Goal: Task Accomplishment & Management: Use online tool/utility

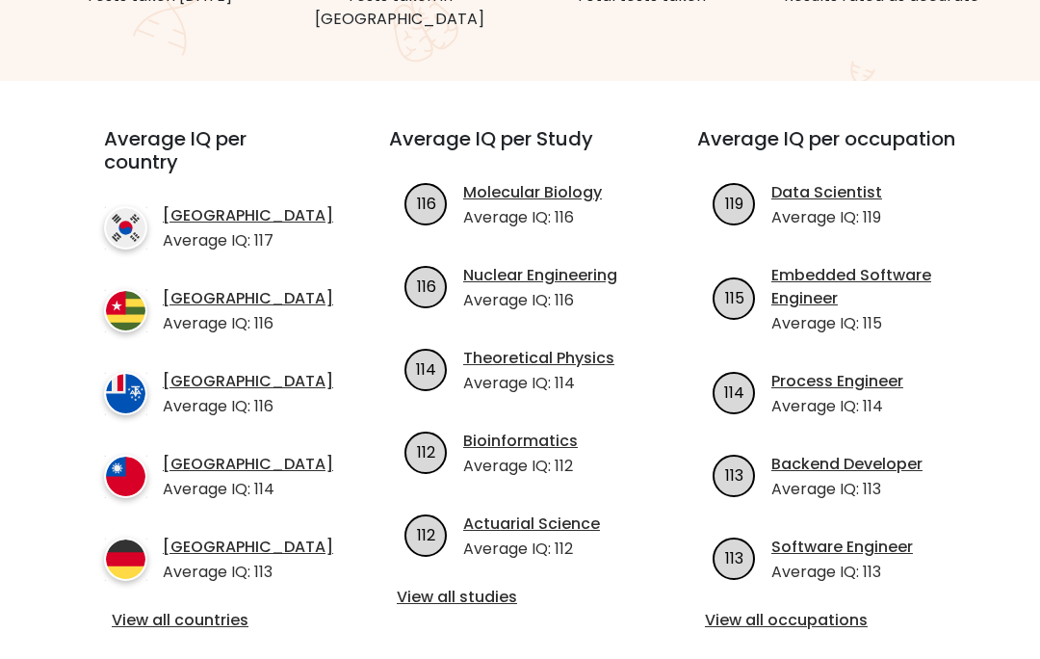
scroll to position [618, 0]
click at [147, 612] on link "View all countries" at bounding box center [212, 620] width 200 height 23
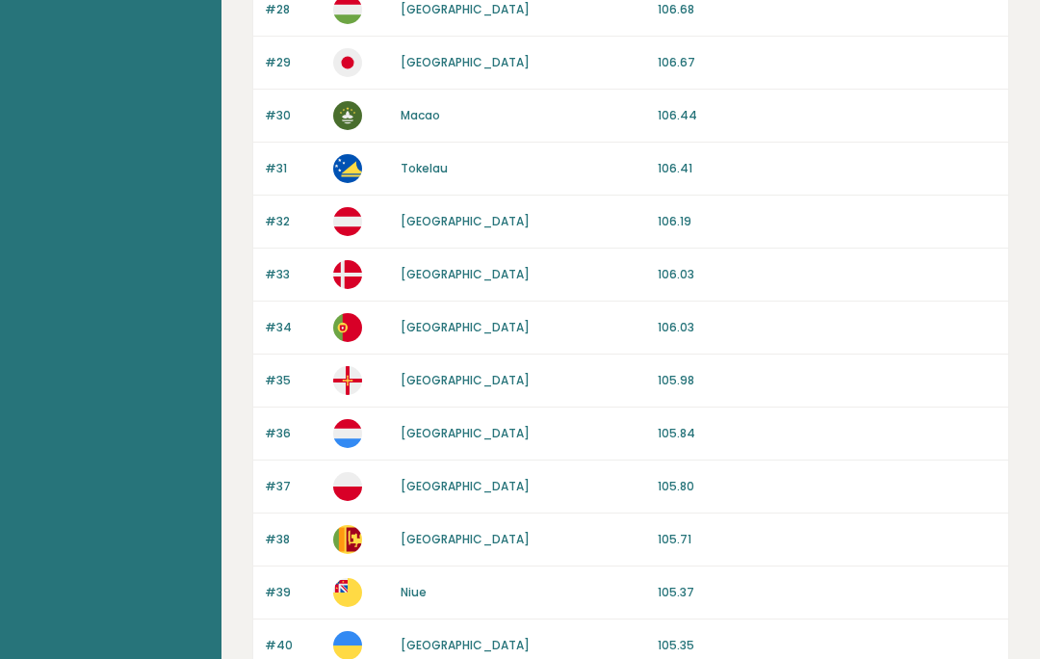
scroll to position [1782, 0]
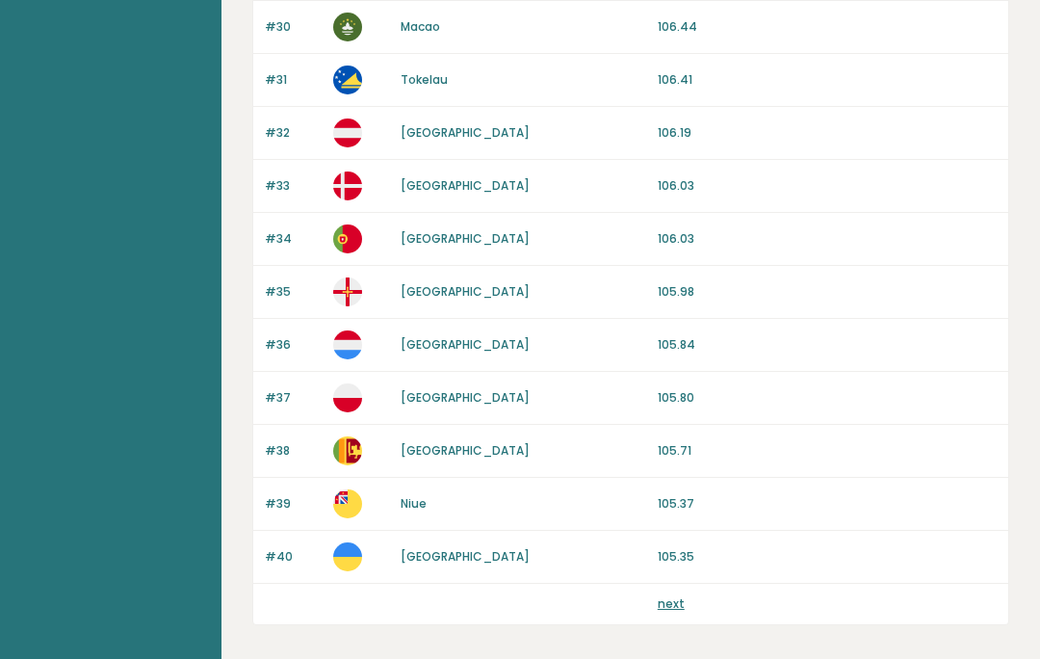
click at [664, 600] on link "next" at bounding box center [671, 603] width 27 height 16
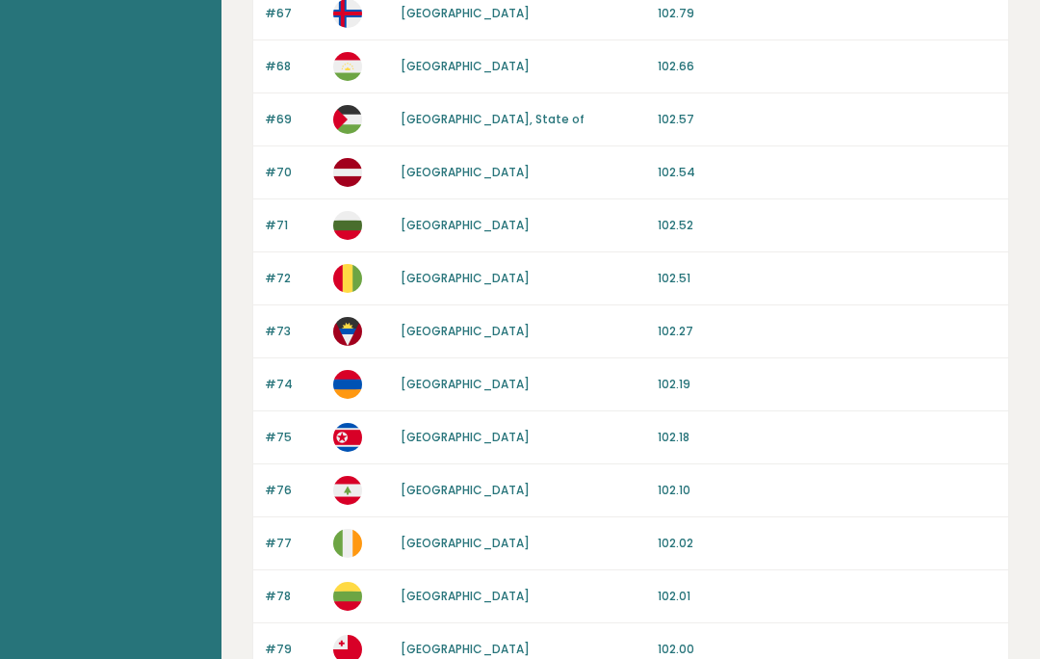
scroll to position [1726, 0]
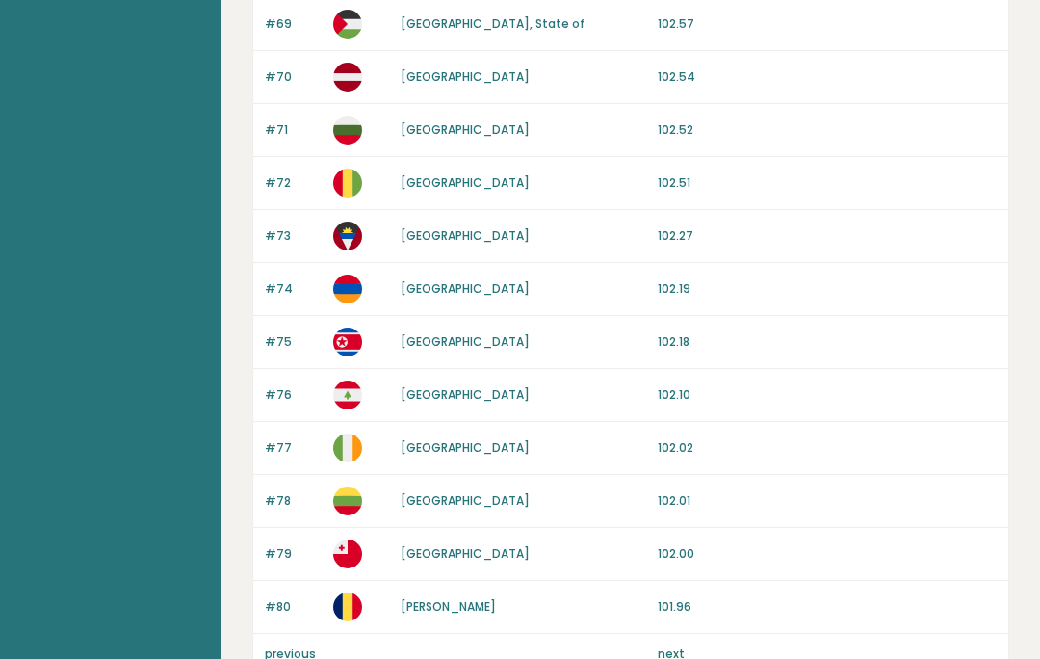
click at [678, 646] on link "next" at bounding box center [671, 653] width 27 height 16
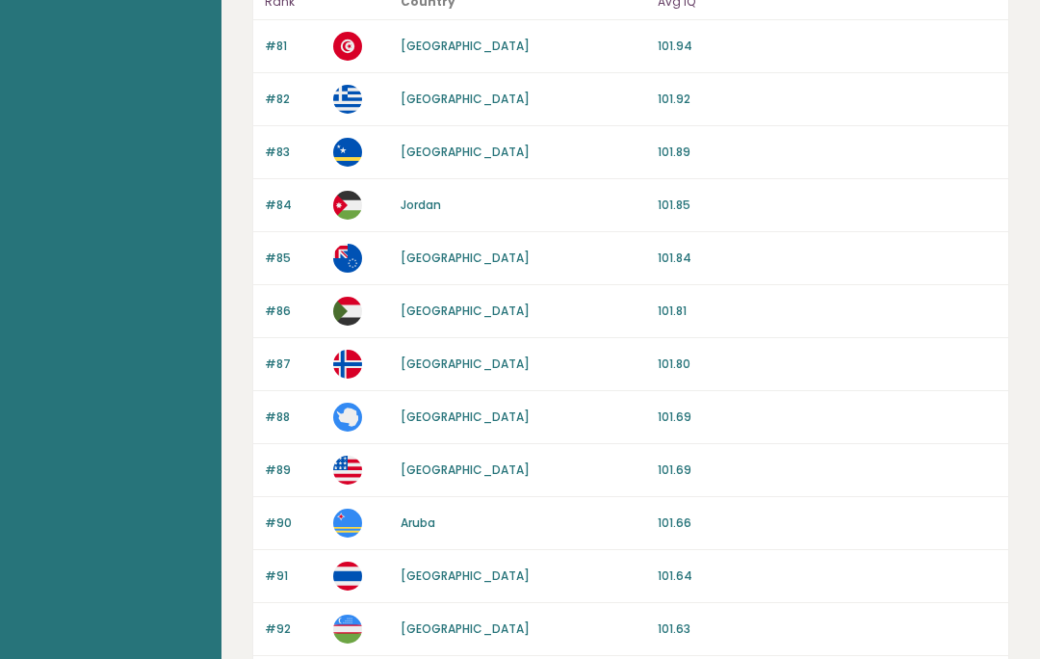
scroll to position [218, 0]
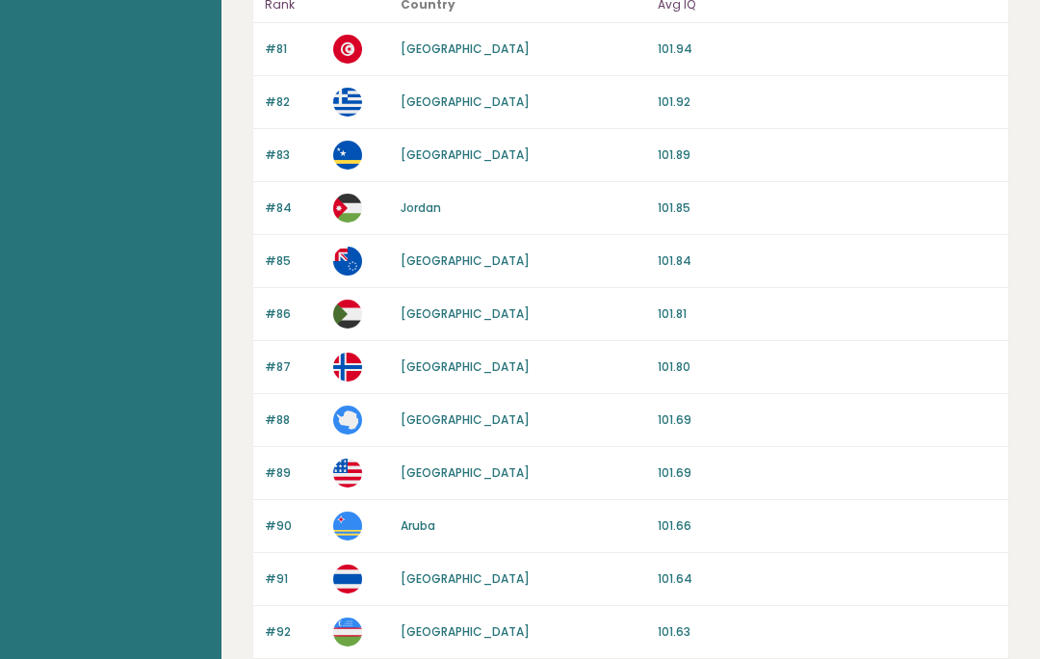
click at [875, 400] on div "#88 Antarctica 101.69" at bounding box center [630, 420] width 755 height 53
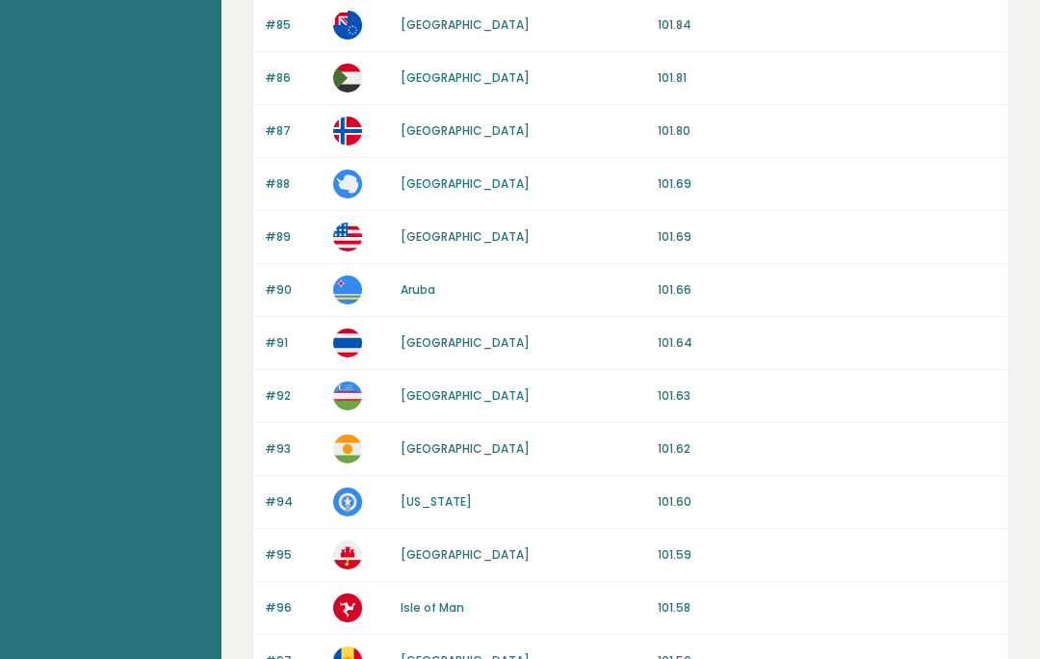
scroll to position [0, 0]
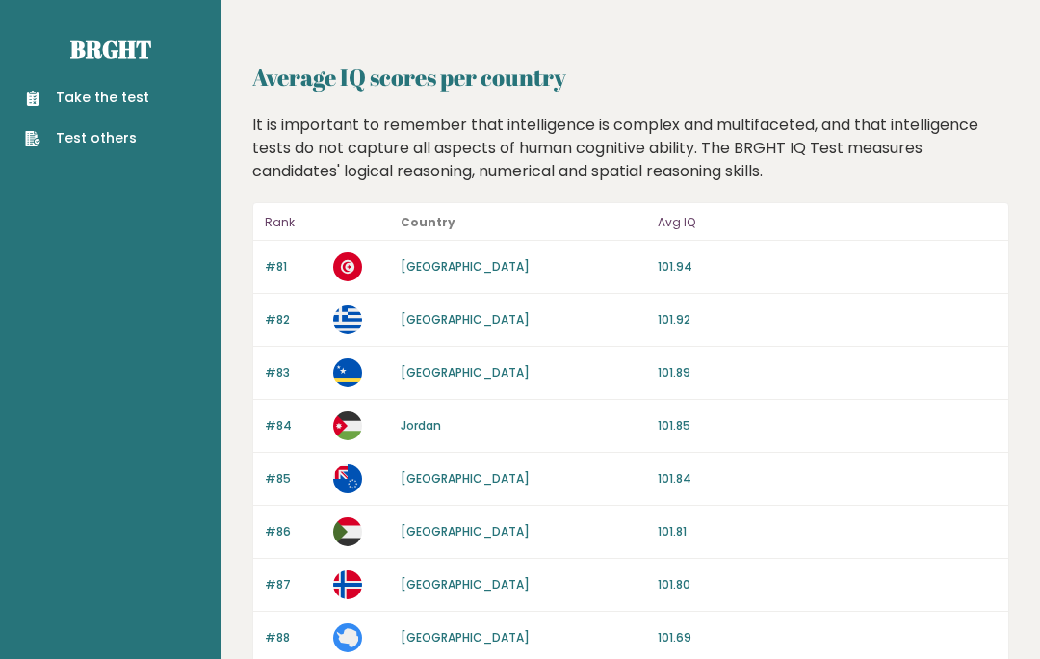
click at [75, 98] on link "Take the test" at bounding box center [87, 98] width 124 height 20
click at [71, 96] on link "Take the test" at bounding box center [87, 98] width 124 height 20
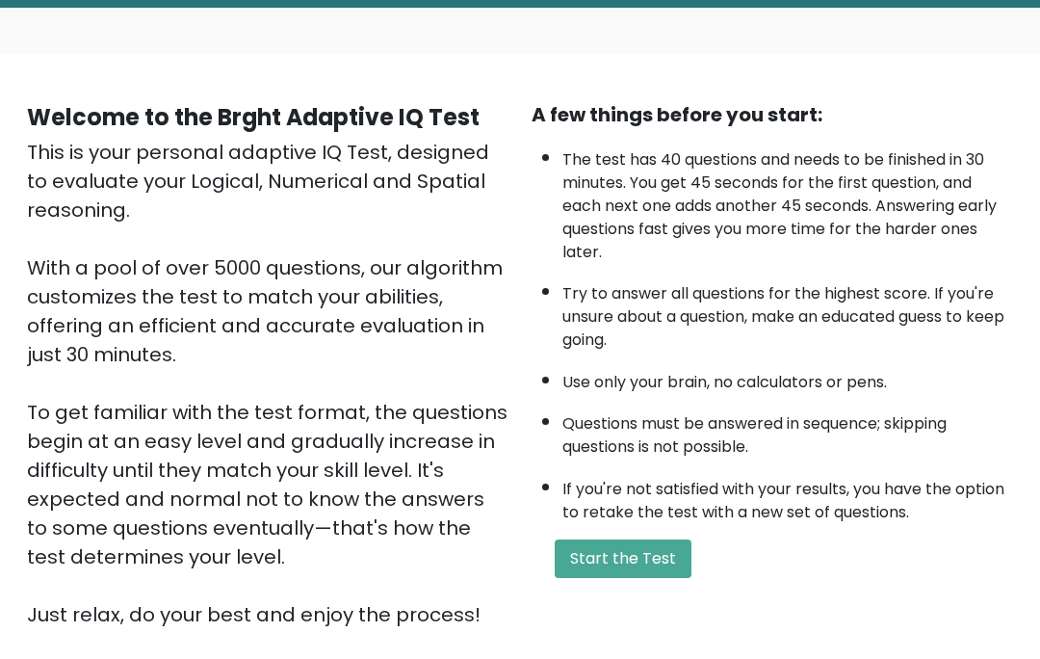
scroll to position [97, 0]
click at [654, 579] on button "Start the Test" at bounding box center [623, 559] width 137 height 39
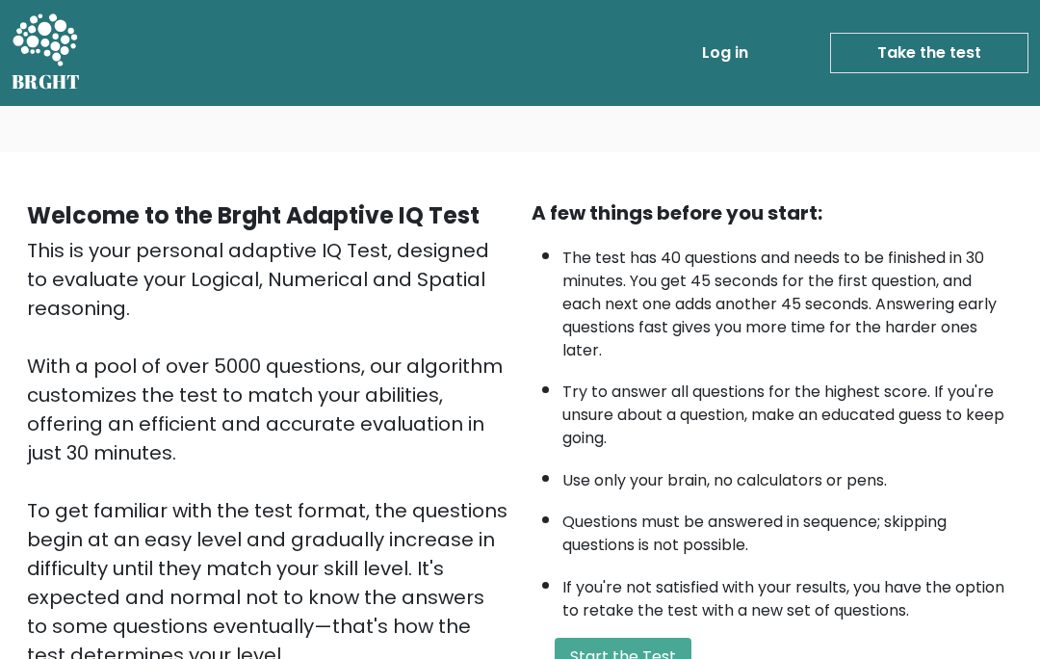
scroll to position [182, 0]
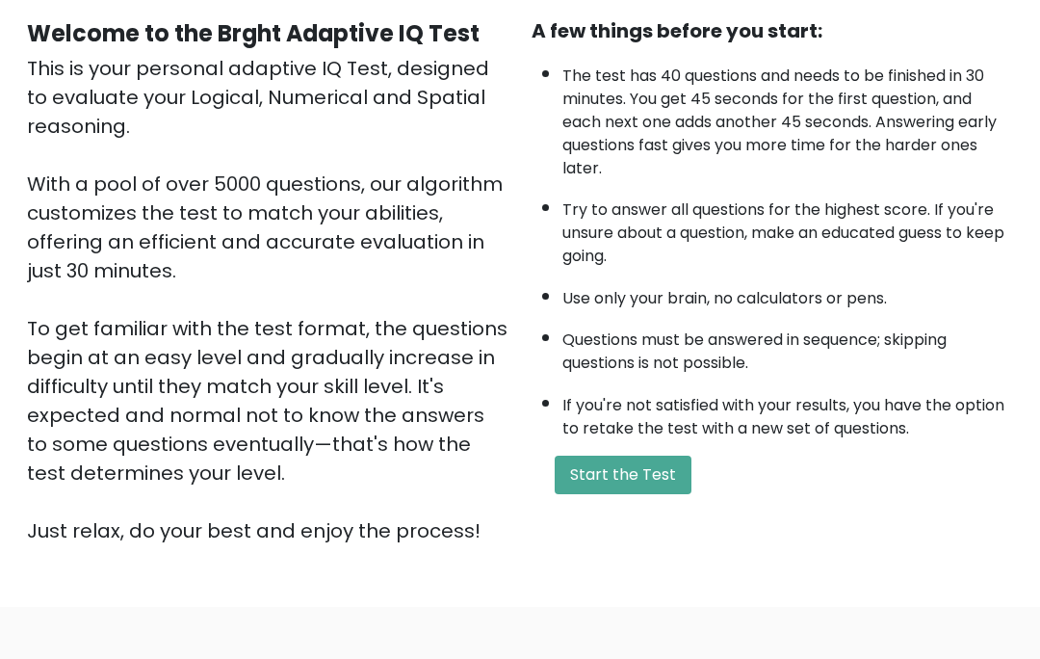
click at [650, 494] on button "Start the Test" at bounding box center [623, 475] width 137 height 39
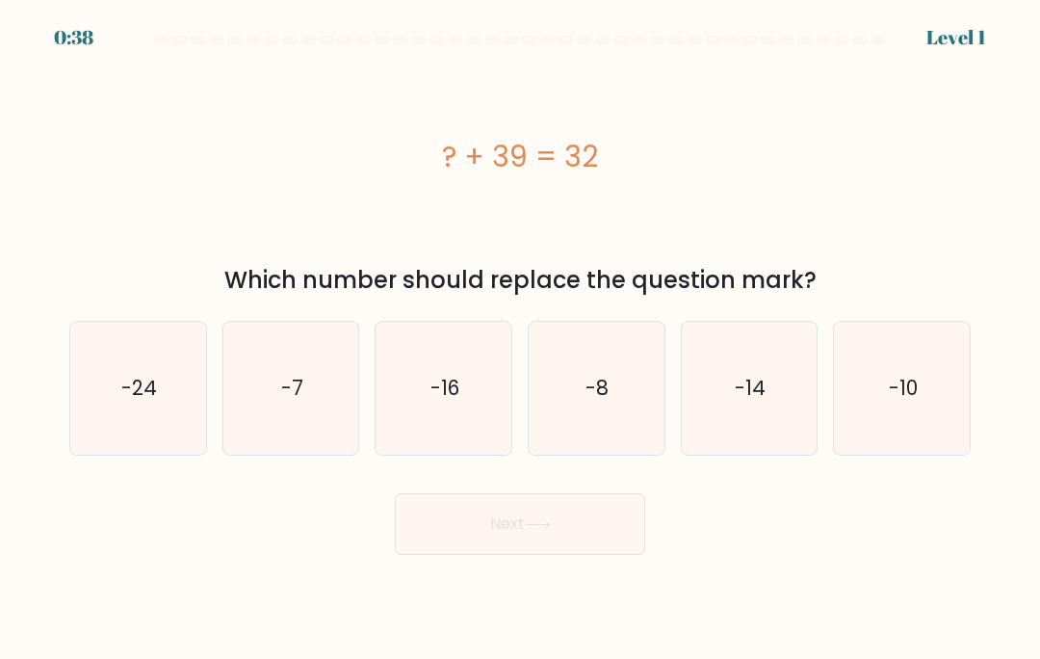
click at [615, 407] on icon "-8" at bounding box center [596, 388] width 133 height 133
click at [521, 339] on input "d. -8" at bounding box center [520, 334] width 1 height 10
radio input "true"
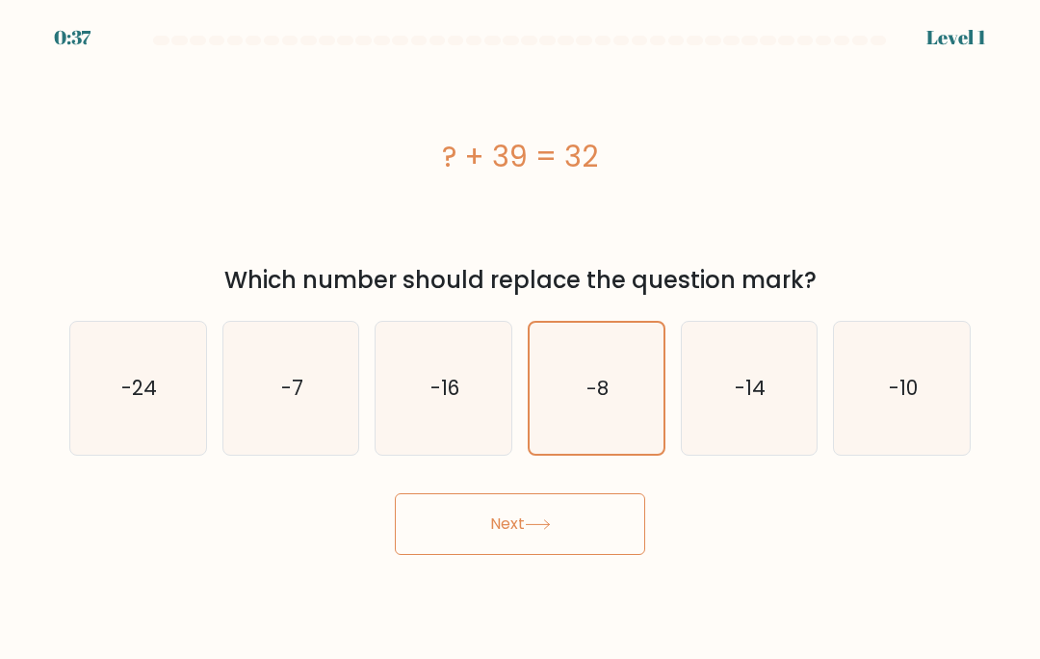
click at [592, 548] on button "Next" at bounding box center [520, 524] width 250 height 62
